Goal: Information Seeking & Learning: Understand process/instructions

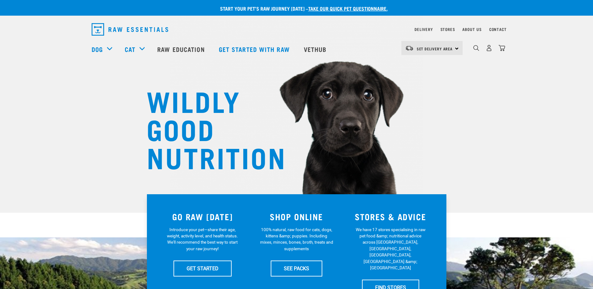
scroll to position [31, 0]
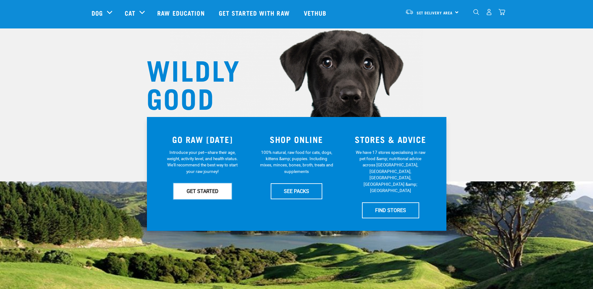
click at [219, 194] on link "GET STARTED" at bounding box center [203, 191] width 58 height 16
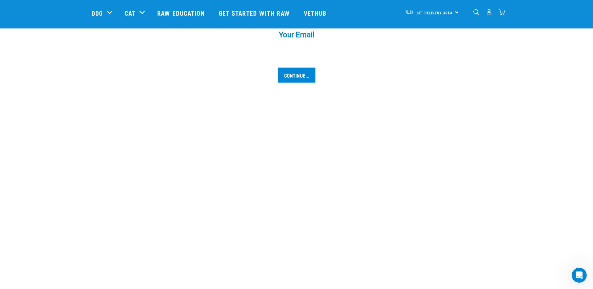
scroll to position [719, 0]
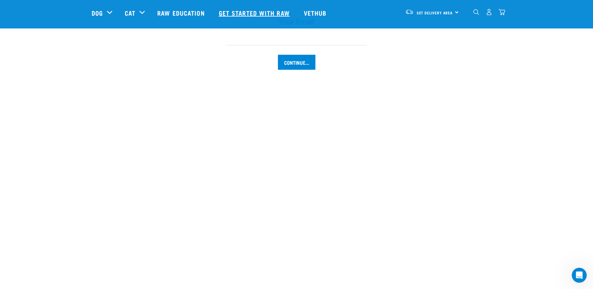
click at [268, 11] on link "Get started with Raw" at bounding box center [255, 12] width 85 height 25
